Goal: Find specific page/section: Find specific page/section

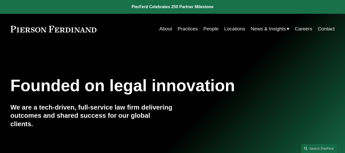
click at [209, 29] on link "People" at bounding box center [210, 29] width 15 height 10
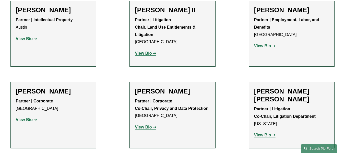
scroll to position [1944, 0]
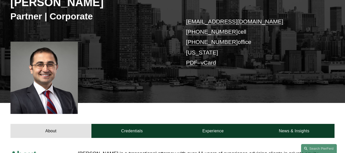
scroll to position [78, 0]
